Goal: Navigation & Orientation: Find specific page/section

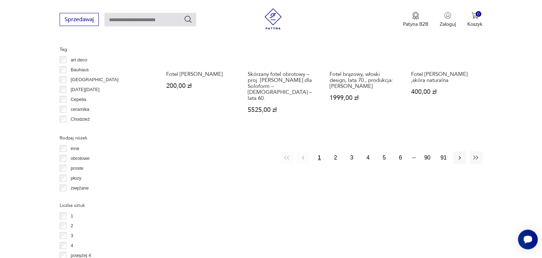
scroll to position [755, 0]
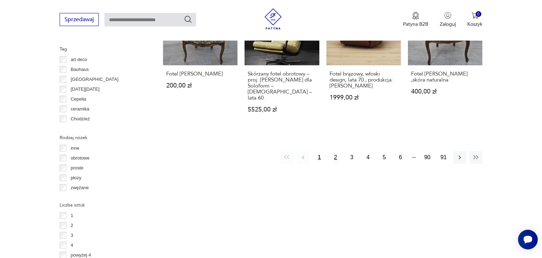
click at [336, 151] on button "2" at bounding box center [335, 157] width 13 height 13
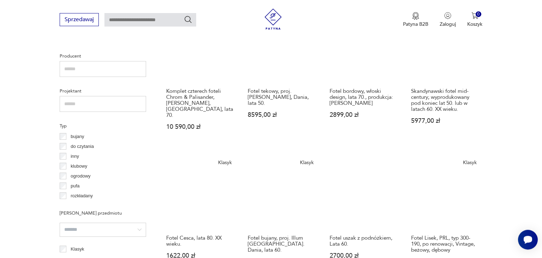
scroll to position [485, 0]
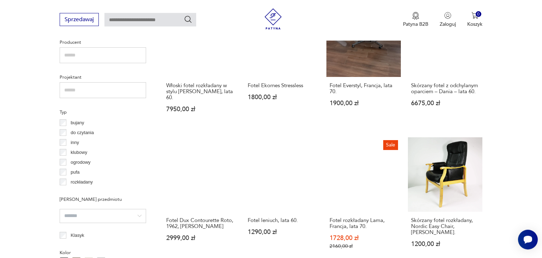
scroll to position [448, 0]
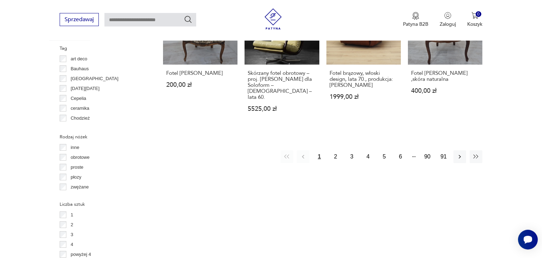
scroll to position [783, 0]
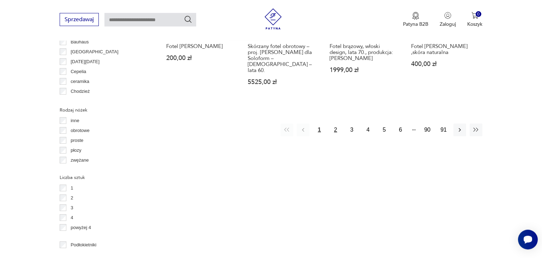
click at [334, 124] on button "2" at bounding box center [335, 130] width 13 height 13
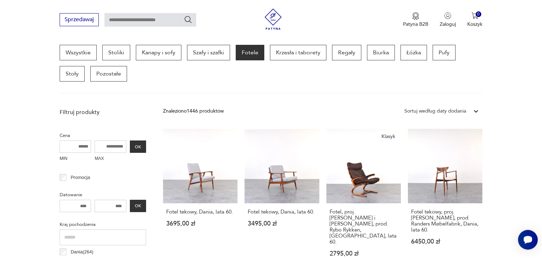
scroll to position [186, 0]
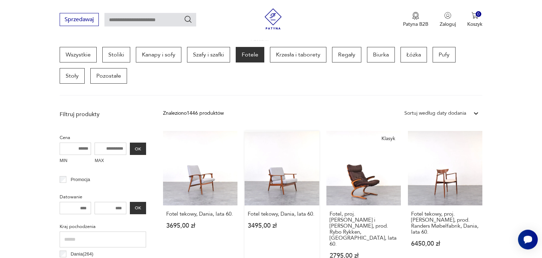
drag, startPoint x: 335, startPoint y: 118, endPoint x: 260, endPoint y: 253, distance: 153.7
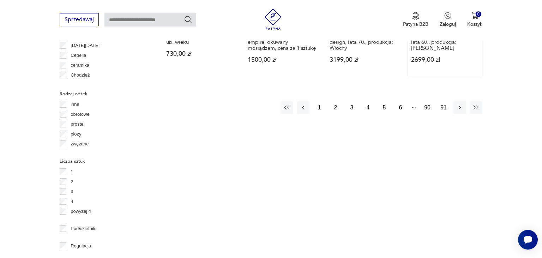
scroll to position [820, 0]
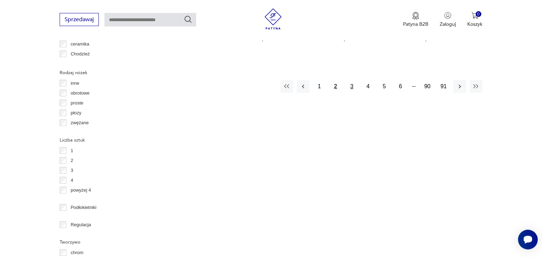
click at [351, 80] on button "3" at bounding box center [352, 86] width 13 height 13
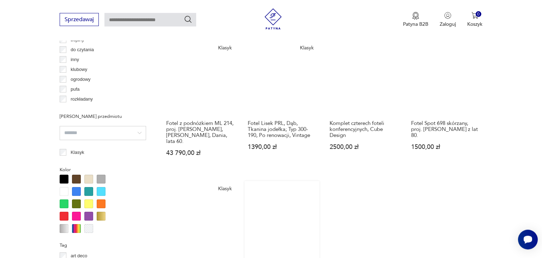
scroll to position [671, 0]
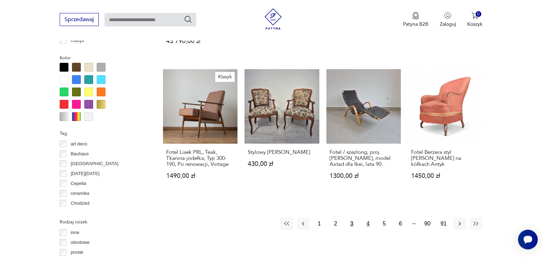
click at [369, 218] on button "4" at bounding box center [368, 223] width 13 height 13
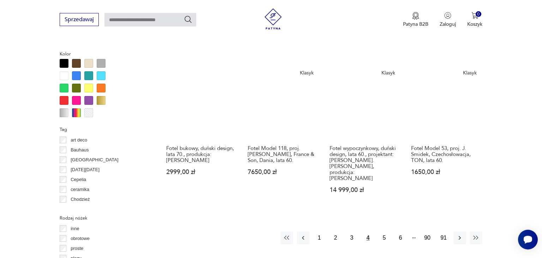
scroll to position [745, 0]
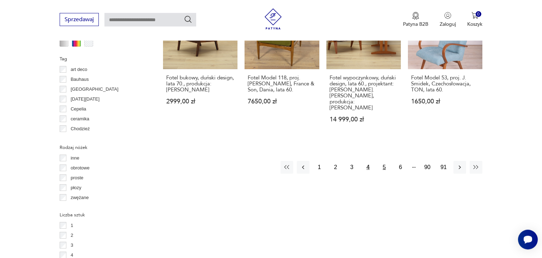
click at [385, 161] on button "5" at bounding box center [384, 167] width 13 height 13
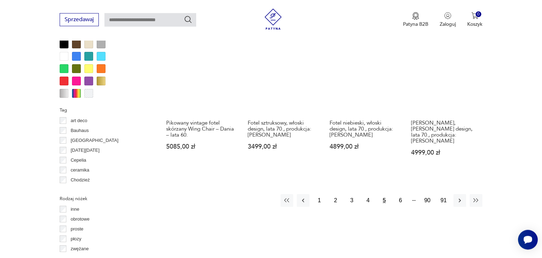
scroll to position [708, 0]
